Goal: Navigation & Orientation: Find specific page/section

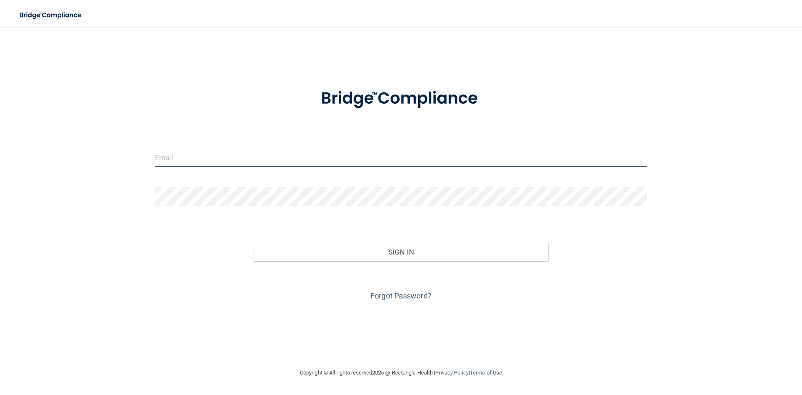
click at [259, 156] on input "email" at bounding box center [401, 157] width 492 height 19
type input "[EMAIL_ADDRESS][DOMAIN_NAME]"
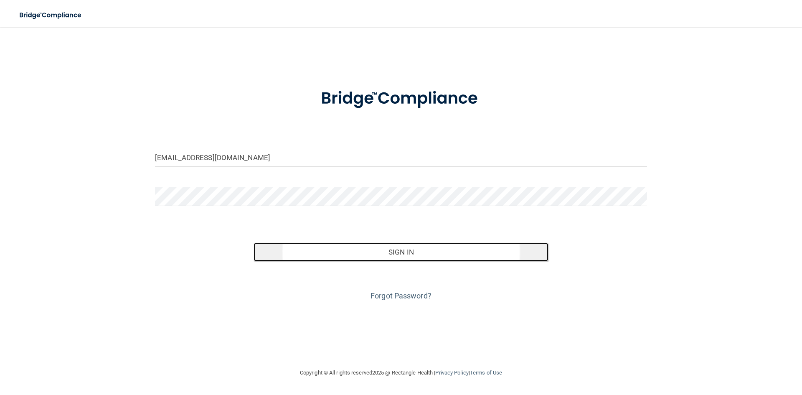
click at [355, 257] on button "Sign In" at bounding box center [401, 252] width 295 height 18
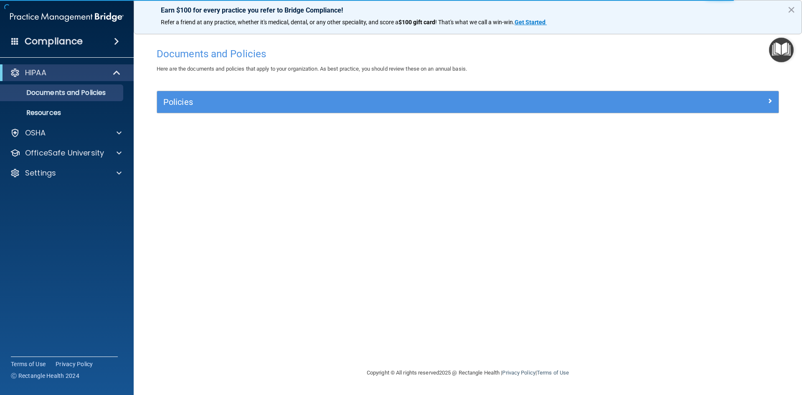
click at [84, 65] on div "HIPAA" at bounding box center [67, 72] width 134 height 17
click at [88, 73] on div "HIPAA" at bounding box center [55, 73] width 103 height 10
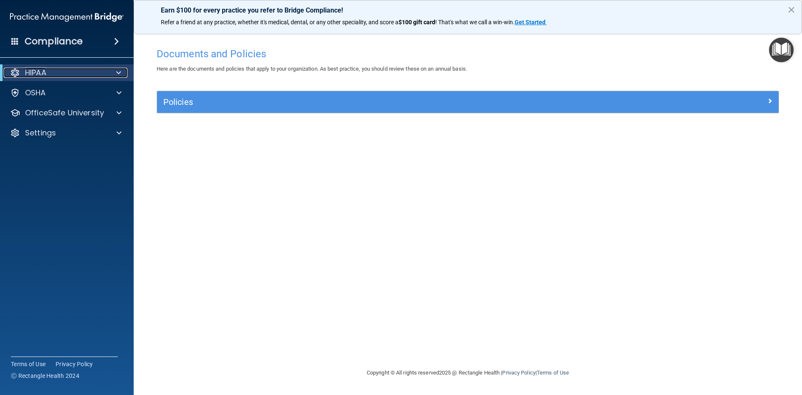
click at [116, 70] on span at bounding box center [118, 73] width 5 height 10
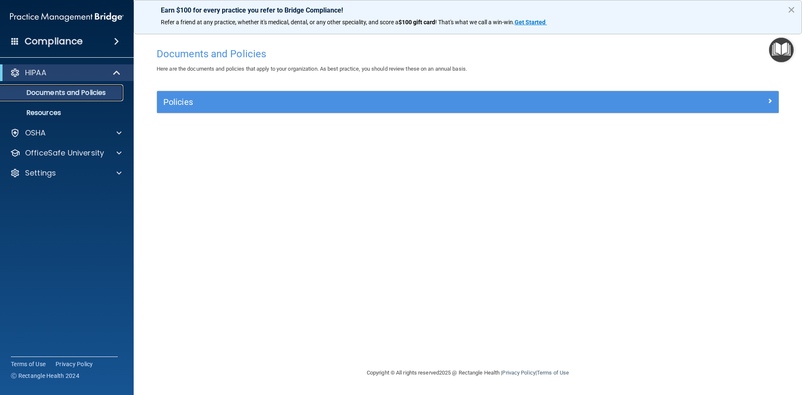
click at [88, 90] on p "Documents and Policies" at bounding box center [62, 93] width 114 height 8
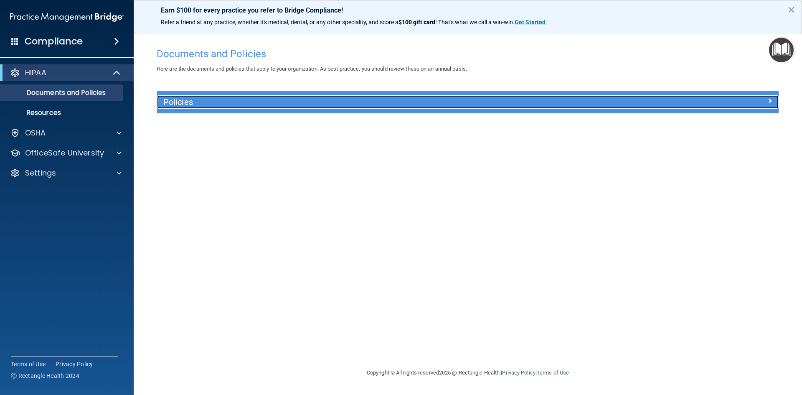
click at [251, 101] on h5 "Policies" at bounding box center [390, 101] width 454 height 9
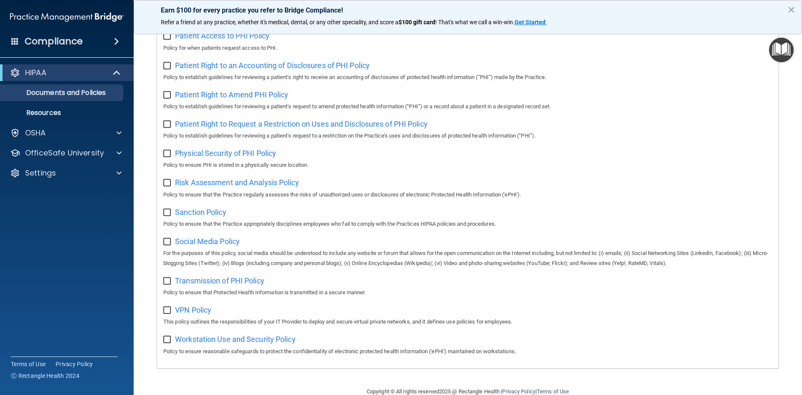
scroll to position [443, 0]
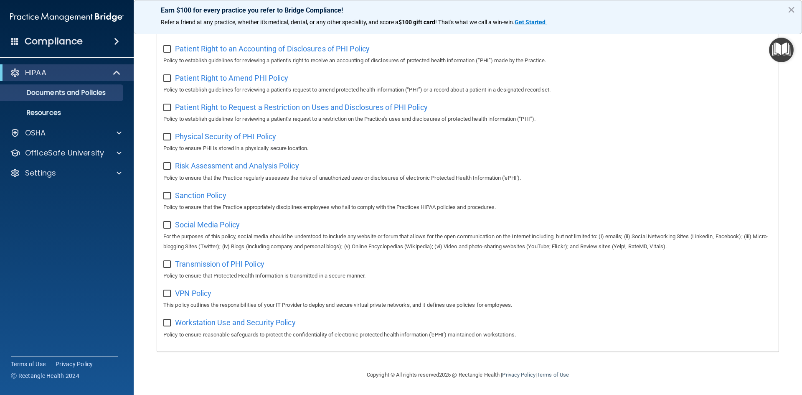
click at [165, 321] on input "checkbox" at bounding box center [168, 323] width 10 height 7
click at [167, 323] on input "checkbox" at bounding box center [168, 323] width 10 height 7
checkbox input "false"
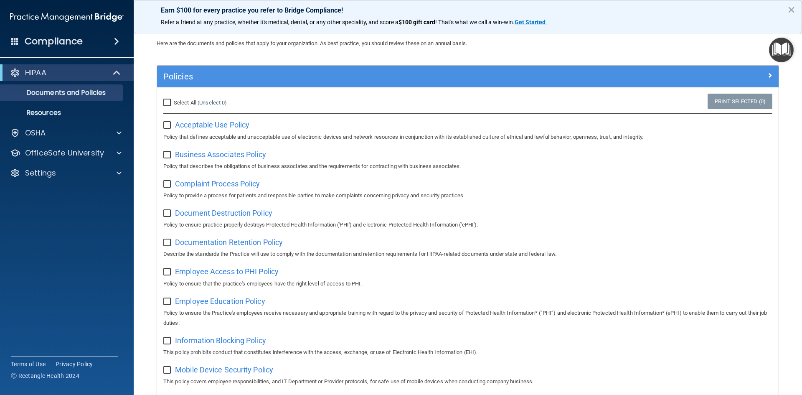
scroll to position [0, 0]
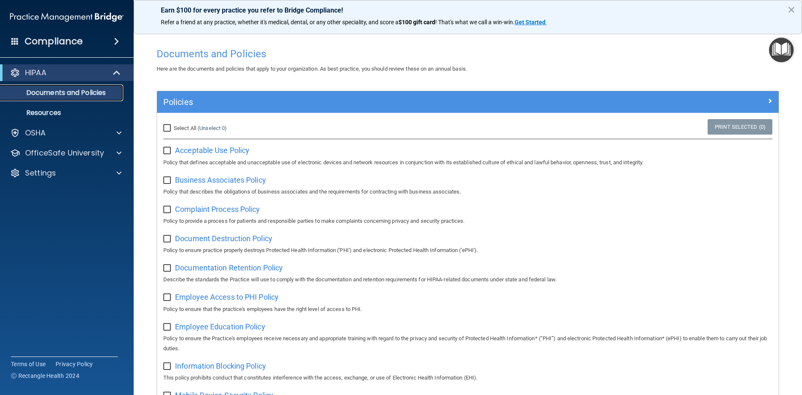
click at [104, 92] on p "Documents and Policies" at bounding box center [62, 93] width 114 height 8
click at [64, 109] on p "Resources" at bounding box center [62, 113] width 114 height 8
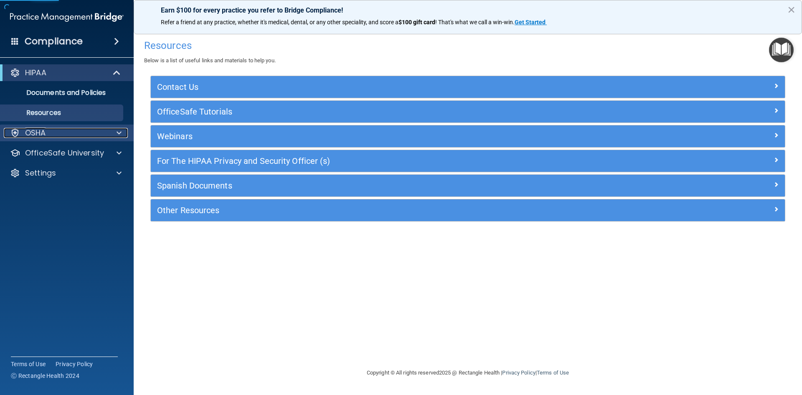
click at [59, 132] on div "OSHA" at bounding box center [56, 133] width 104 height 10
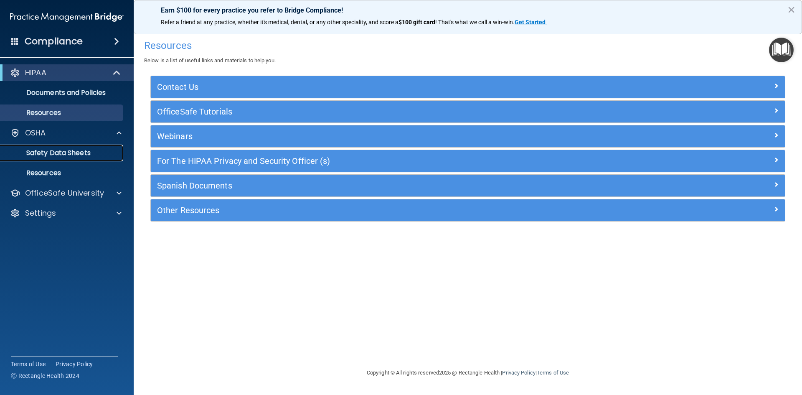
click at [56, 155] on p "Safety Data Sheets" at bounding box center [62, 153] width 114 height 8
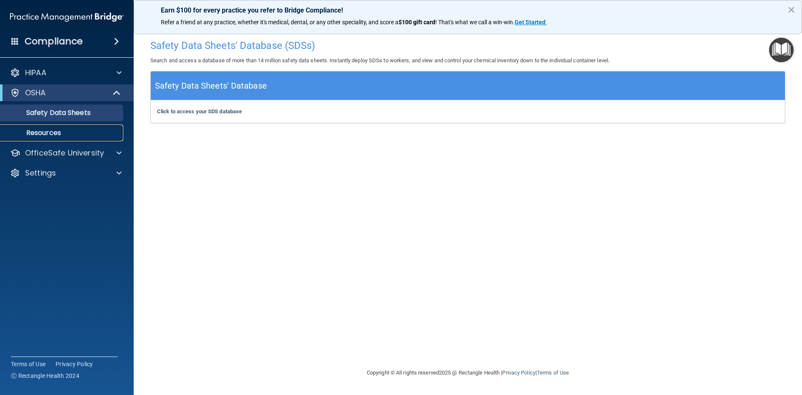
click at [57, 133] on p "Resources" at bounding box center [62, 133] width 114 height 8
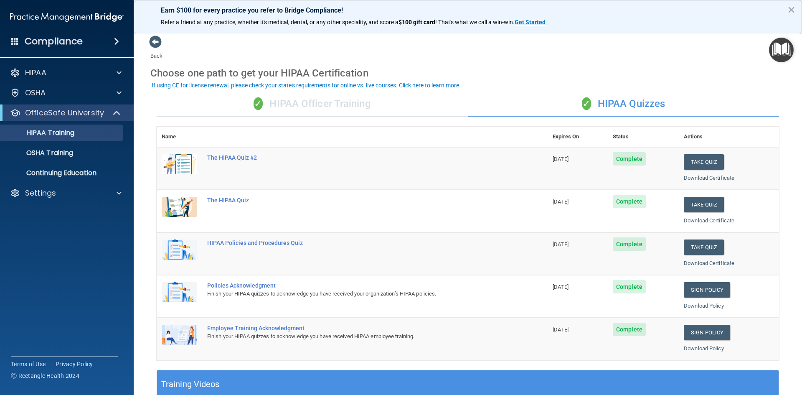
click at [340, 110] on div "✓ HIPAA Officer Training" at bounding box center [312, 104] width 311 height 25
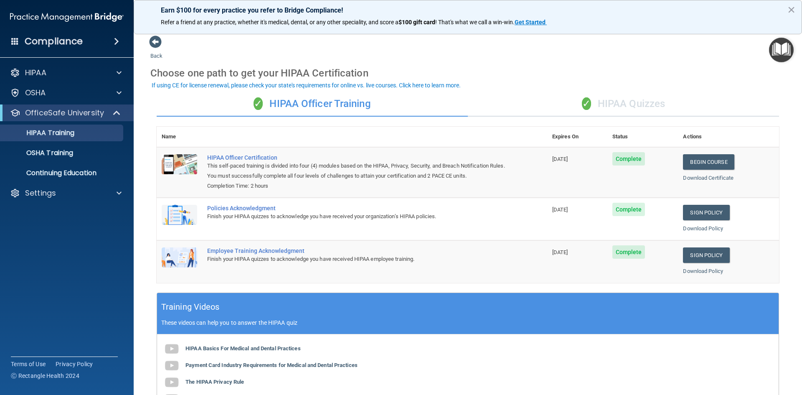
click at [647, 107] on div "✓ HIPAA Quizzes" at bounding box center [623, 104] width 311 height 25
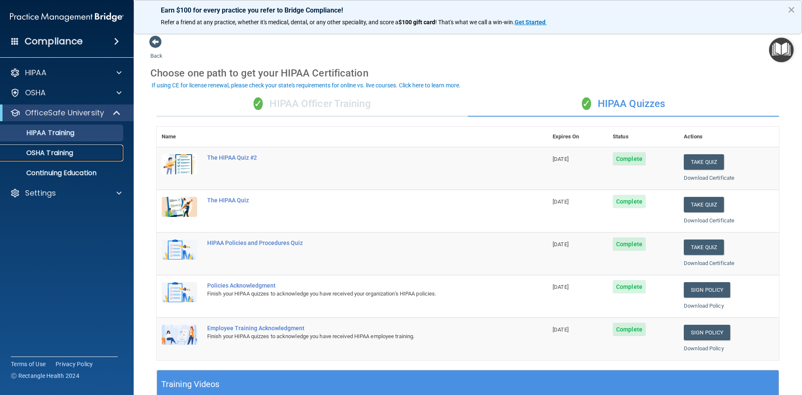
click at [39, 149] on p "OSHA Training" at bounding box center [39, 153] width 68 height 8
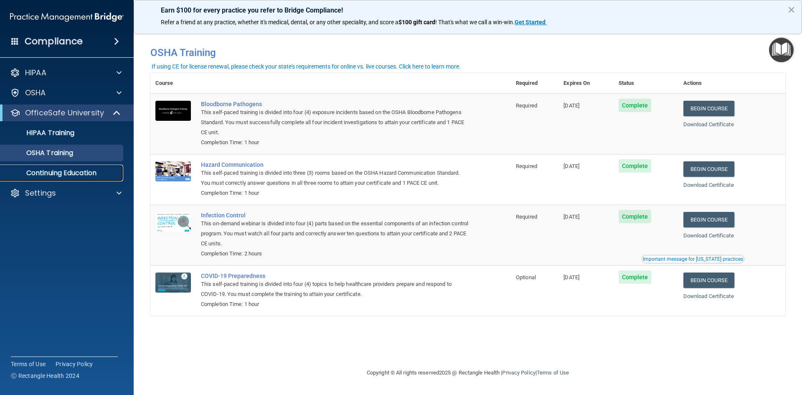
click at [65, 170] on p "Continuing Education" at bounding box center [62, 173] width 114 height 8
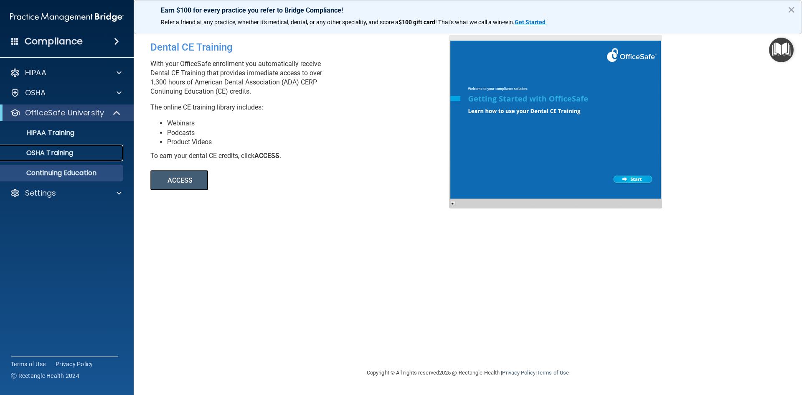
click at [44, 155] on p "OSHA Training" at bounding box center [39, 153] width 68 height 8
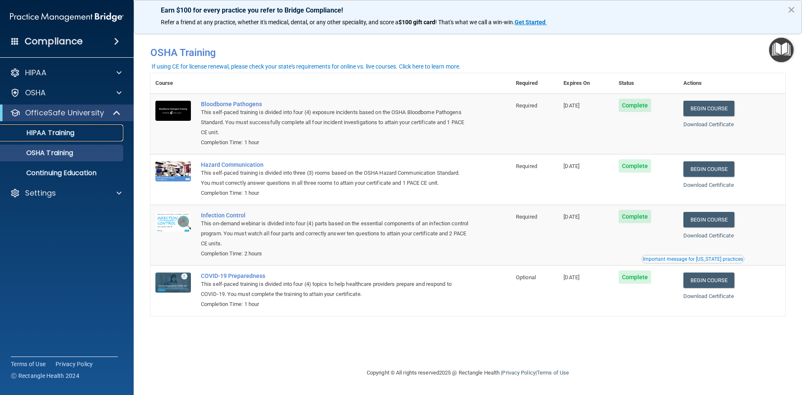
click at [57, 129] on p "HIPAA Training" at bounding box center [39, 133] width 69 height 8
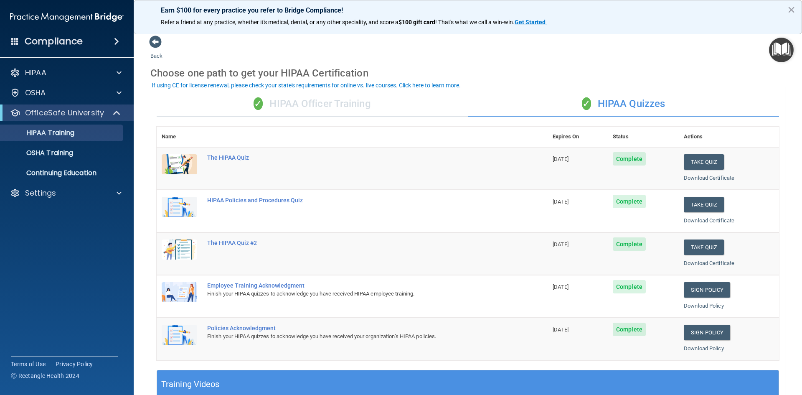
click at [353, 99] on div "✓ HIPAA Officer Training" at bounding box center [312, 104] width 311 height 25
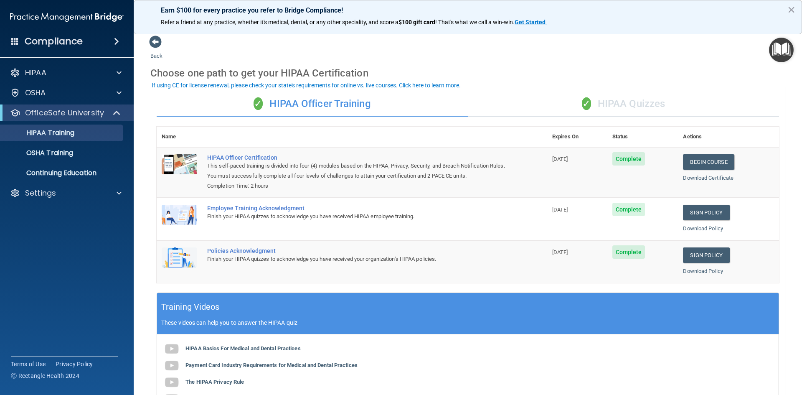
click at [643, 107] on div "✓ HIPAA Quizzes" at bounding box center [623, 104] width 311 height 25
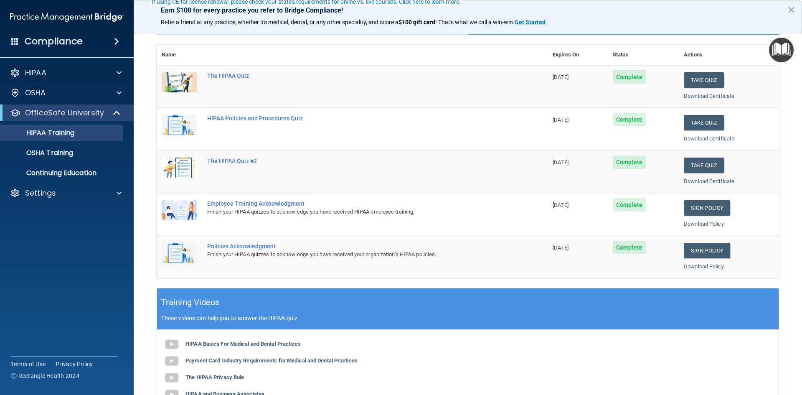
scroll to position [84, 0]
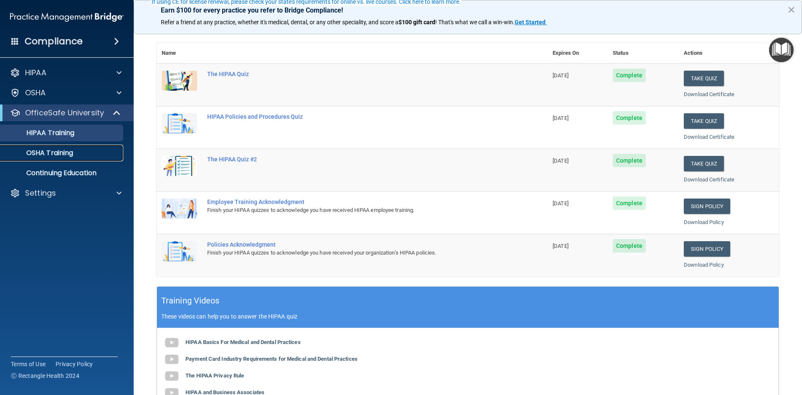
click at [51, 154] on p "OSHA Training" at bounding box center [39, 153] width 68 height 8
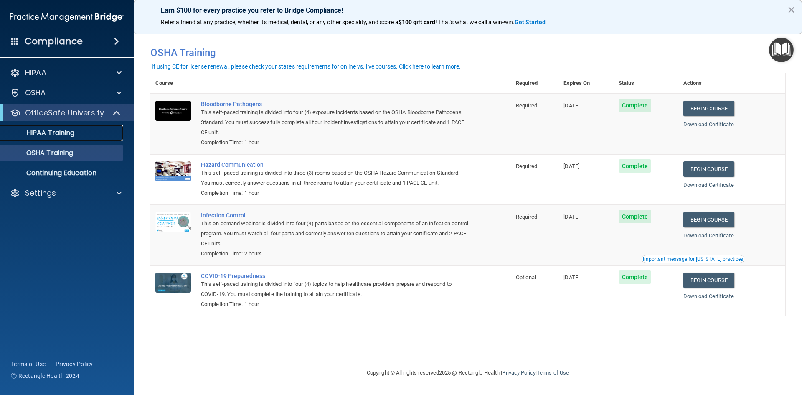
click at [61, 129] on p "HIPAA Training" at bounding box center [39, 133] width 69 height 8
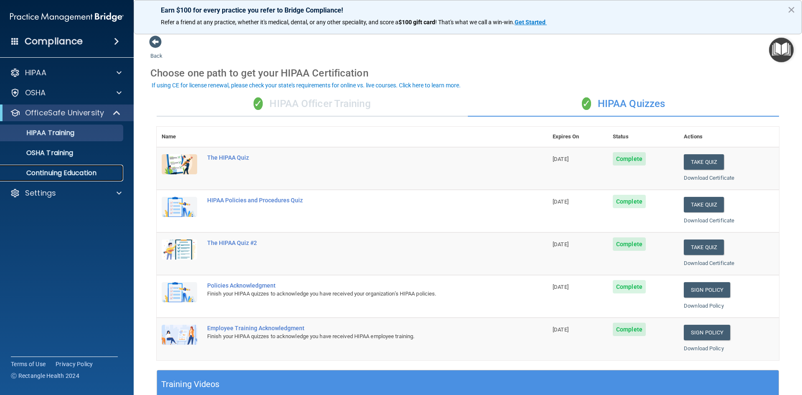
click at [83, 174] on p "Continuing Education" at bounding box center [62, 173] width 114 height 8
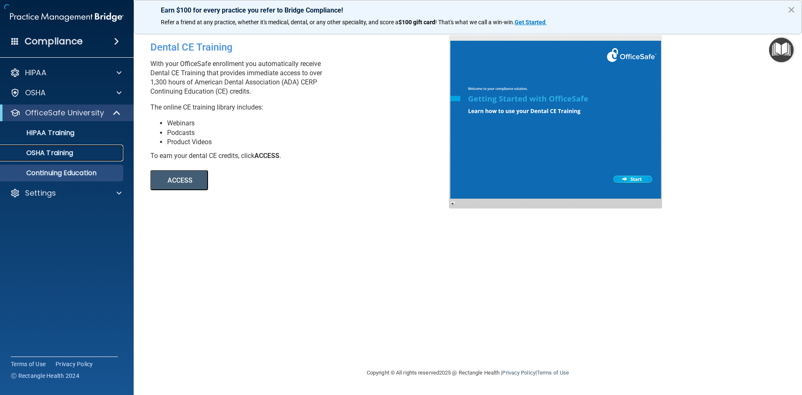
click at [73, 151] on p "OSHA Training" at bounding box center [39, 153] width 68 height 8
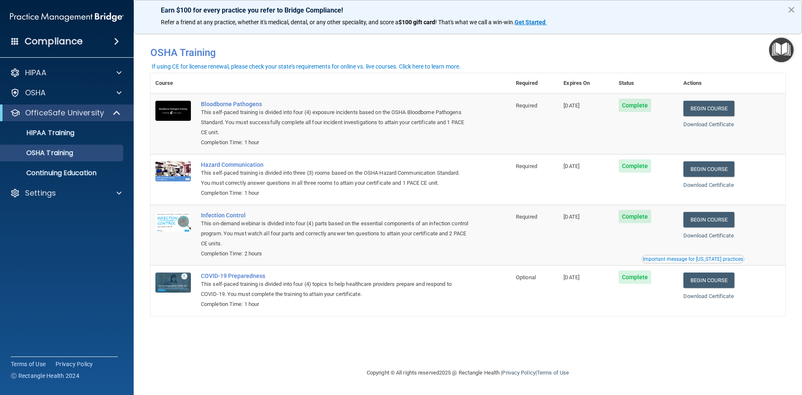
click at [791, 11] on button "×" at bounding box center [792, 9] width 8 height 13
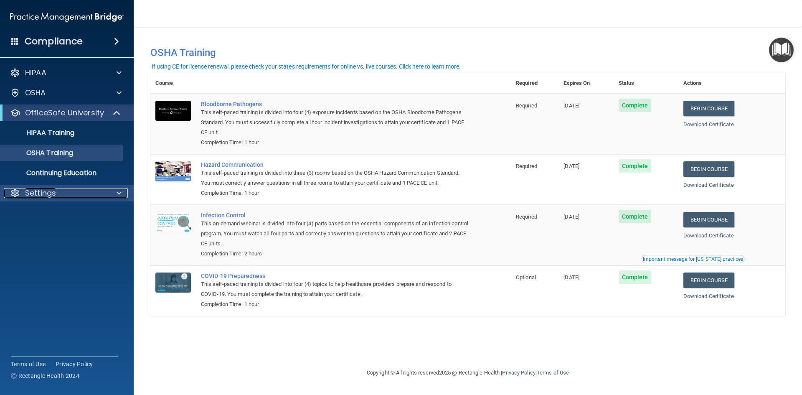
click at [59, 196] on div "Settings" at bounding box center [56, 193] width 104 height 10
click at [45, 212] on p "My Account" at bounding box center [62, 213] width 114 height 8
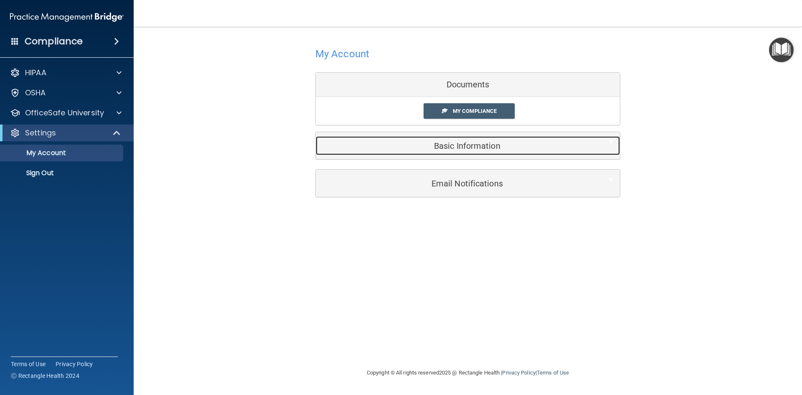
click at [464, 145] on h5 "Basic Information" at bounding box center [455, 145] width 266 height 9
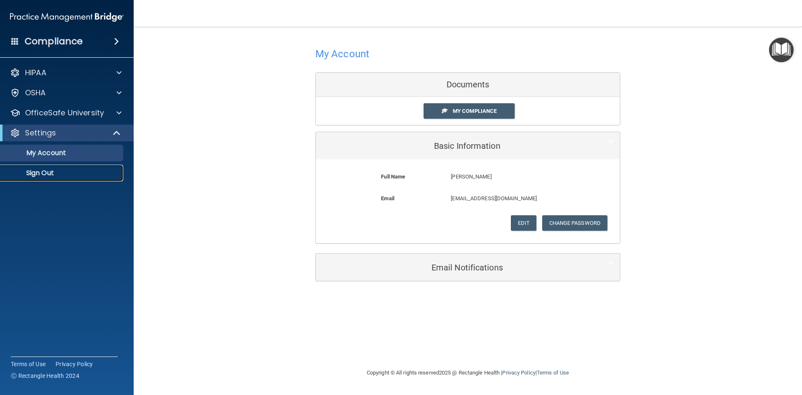
click at [42, 173] on p "Sign Out" at bounding box center [62, 173] width 114 height 8
